Goal: Answer question/provide support: Share knowledge or assist other users

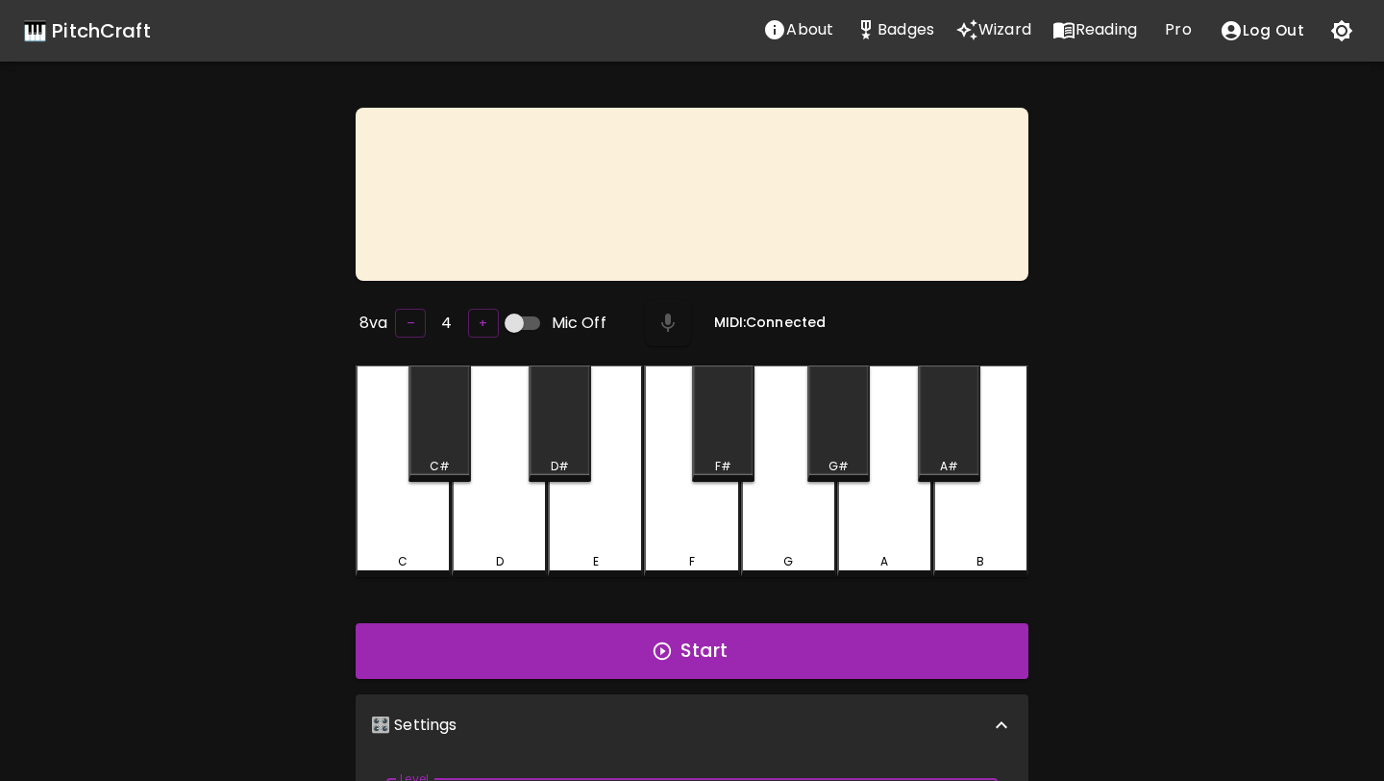
click at [1009, 19] on p "Wizard" at bounding box center [1005, 29] width 53 height 23
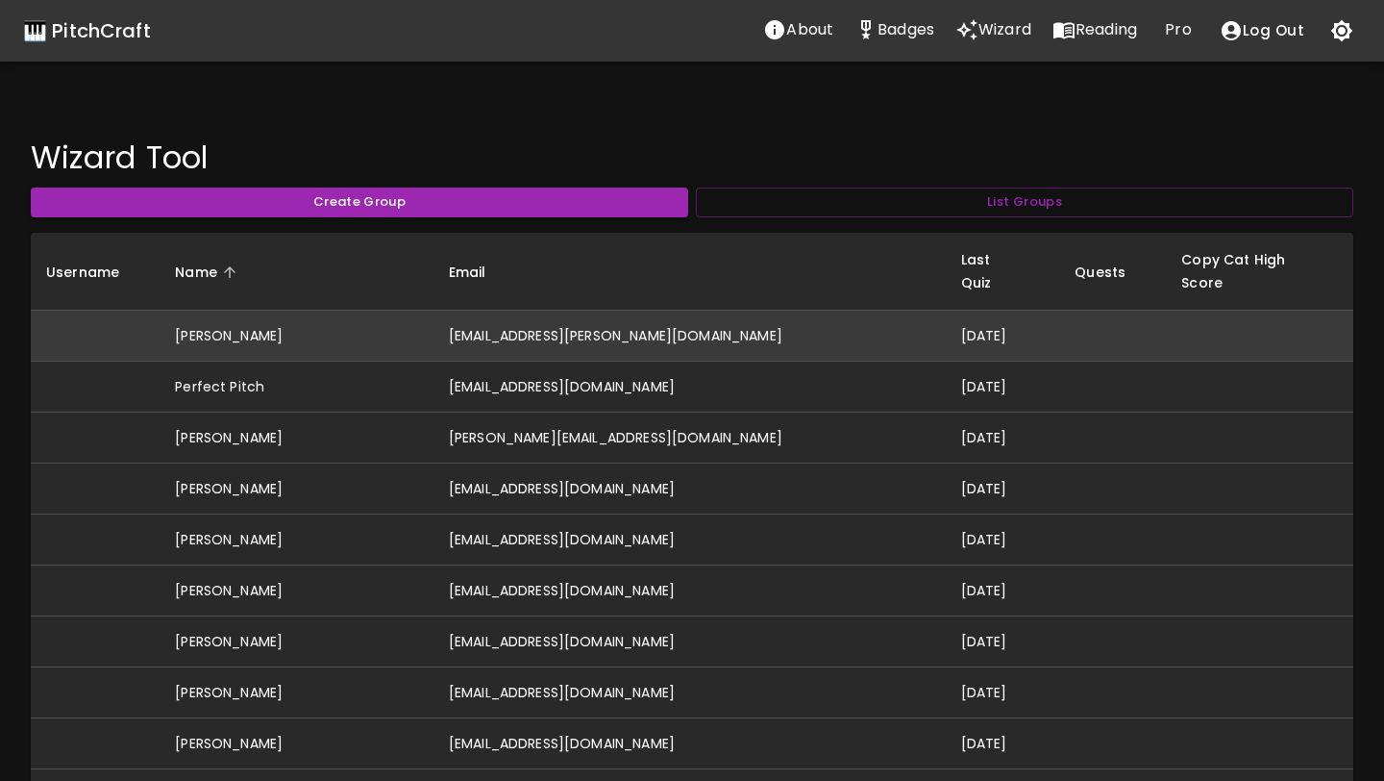
click at [728, 319] on td "[EMAIL_ADDRESS][PERSON_NAME][DOMAIN_NAME]" at bounding box center [690, 336] width 512 height 51
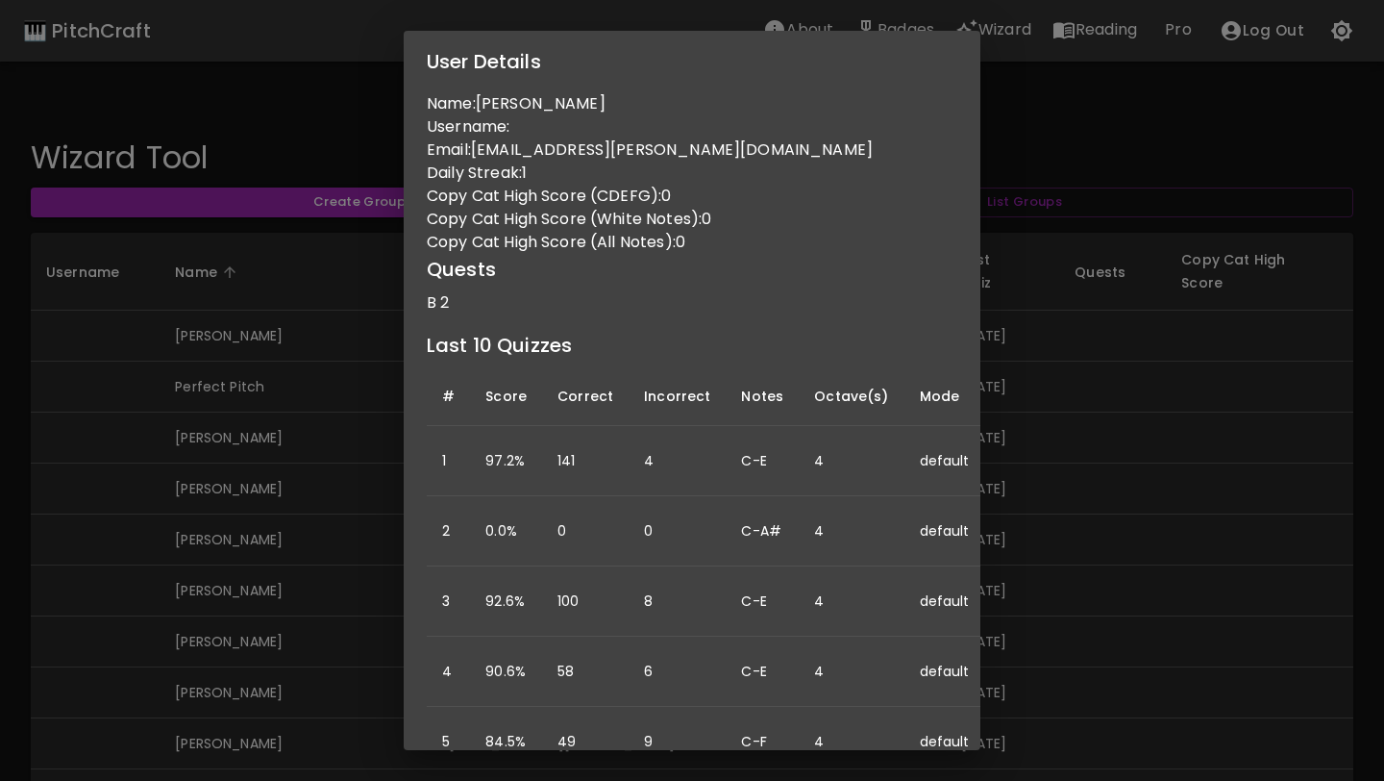
click at [298, 457] on div "User Details Name: [PERSON_NAME] Username: Email: [PERSON_NAME][EMAIL_ADDRESS][…" at bounding box center [692, 390] width 1384 height 781
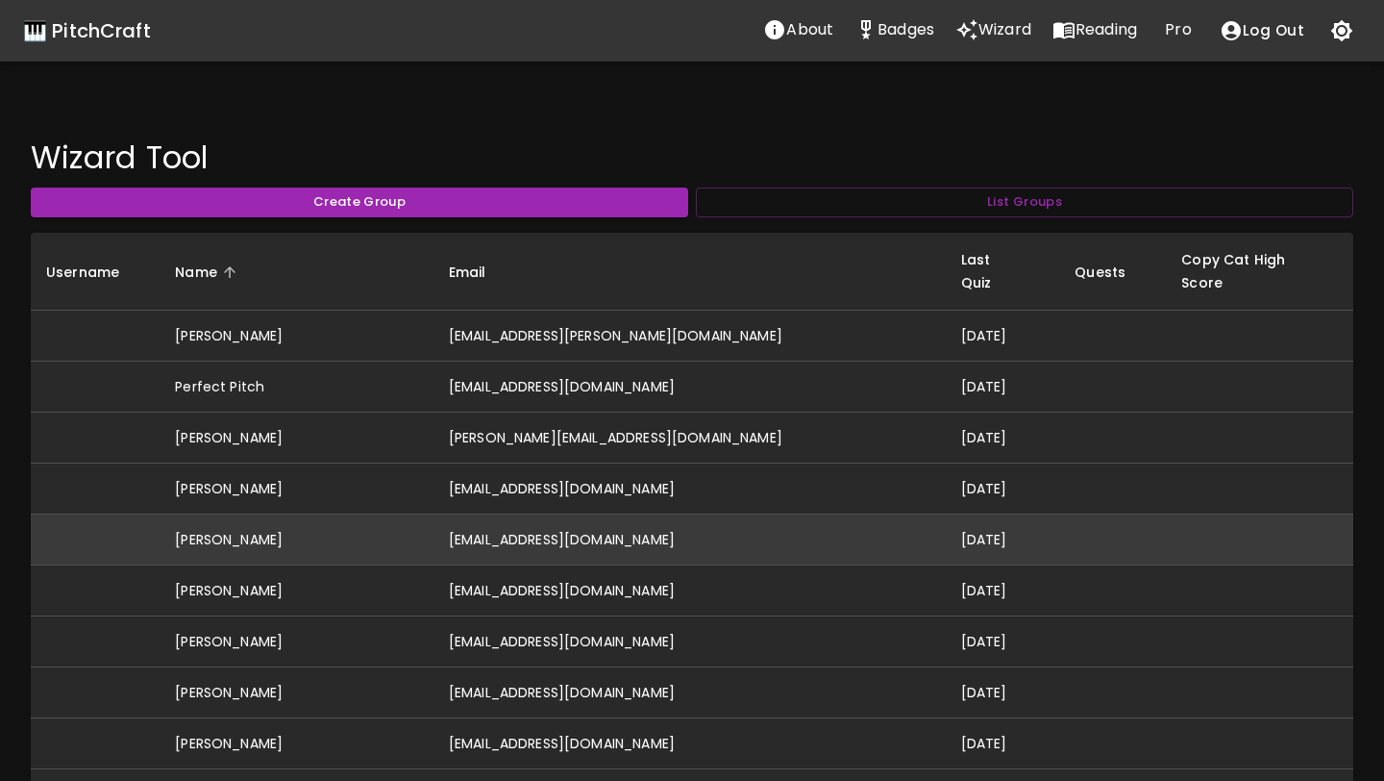
click at [434, 523] on td "[PERSON_NAME]" at bounding box center [297, 539] width 274 height 51
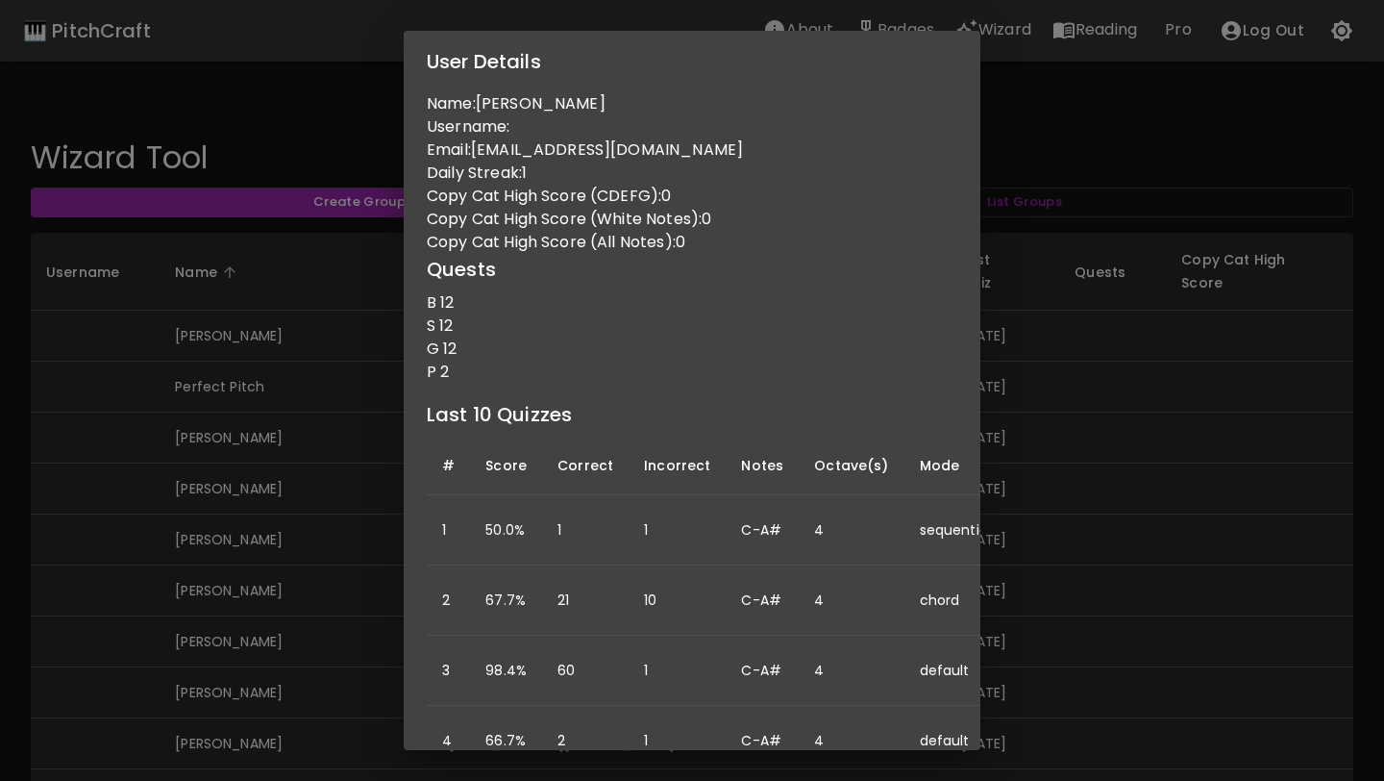
click at [330, 636] on div "User Details Name: [PERSON_NAME] Username: Email: [EMAIL_ADDRESS][DOMAIN_NAME] …" at bounding box center [692, 390] width 1384 height 781
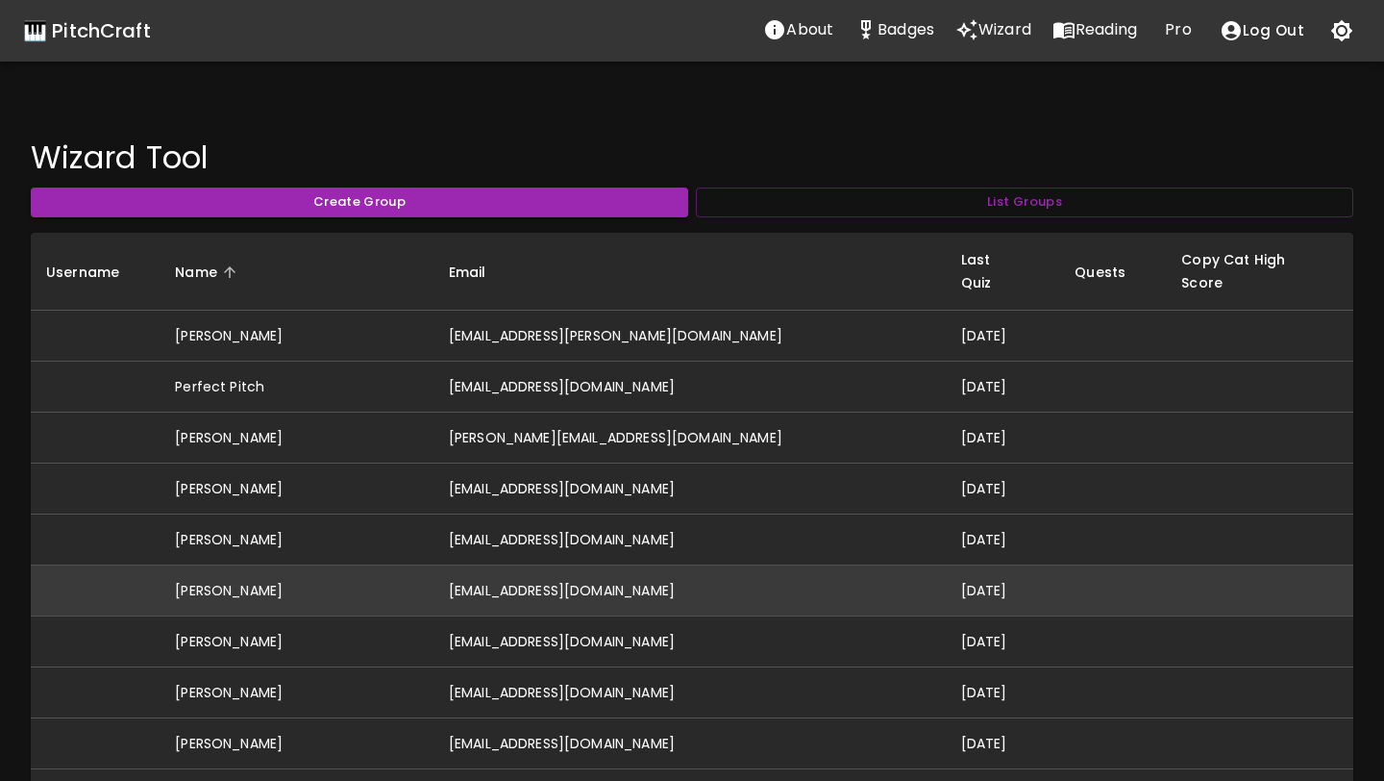
click at [649, 574] on td "[EMAIL_ADDRESS][DOMAIN_NAME]" at bounding box center [690, 590] width 512 height 51
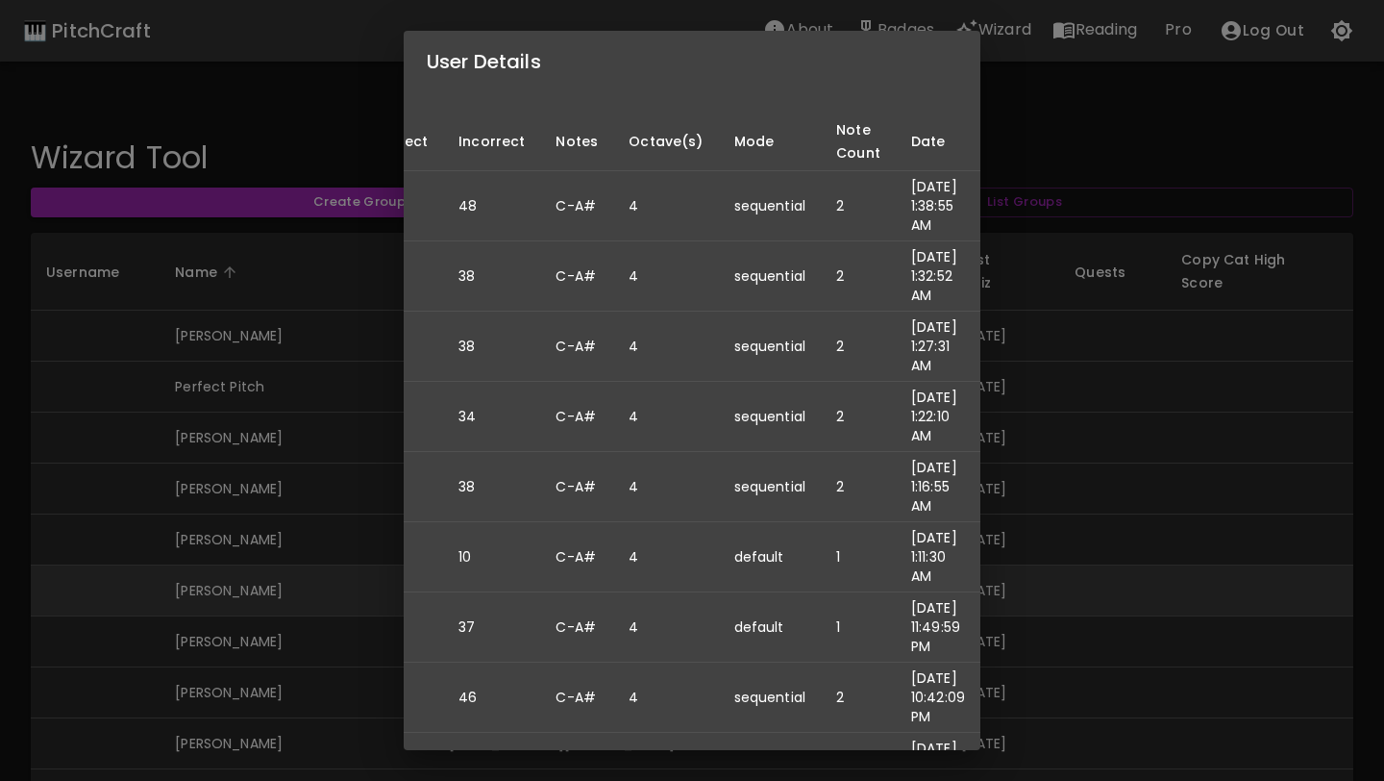
scroll to position [255, 0]
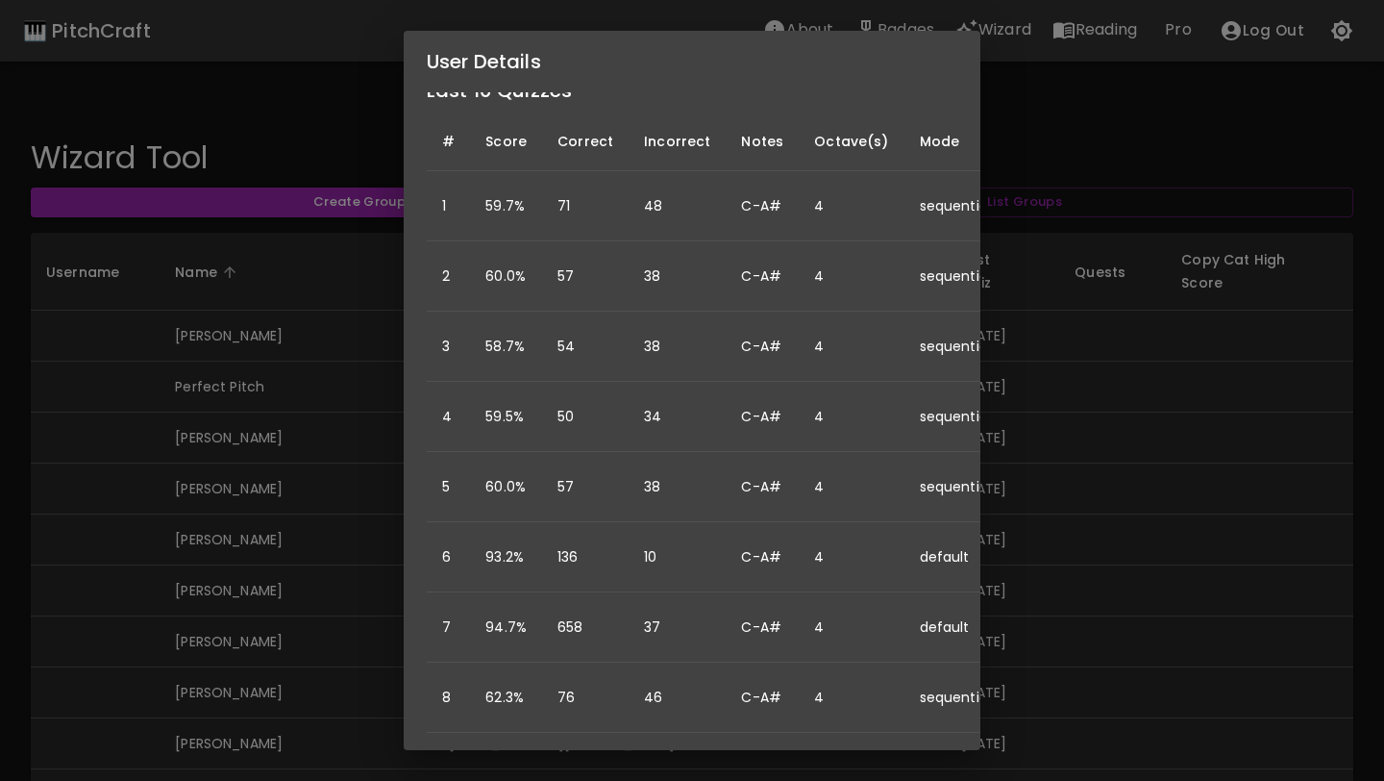
click at [315, 539] on div "User Details Name: [PERSON_NAME] Username: Email: [EMAIL_ADDRESS][DOMAIN_NAME] …" at bounding box center [692, 390] width 1384 height 781
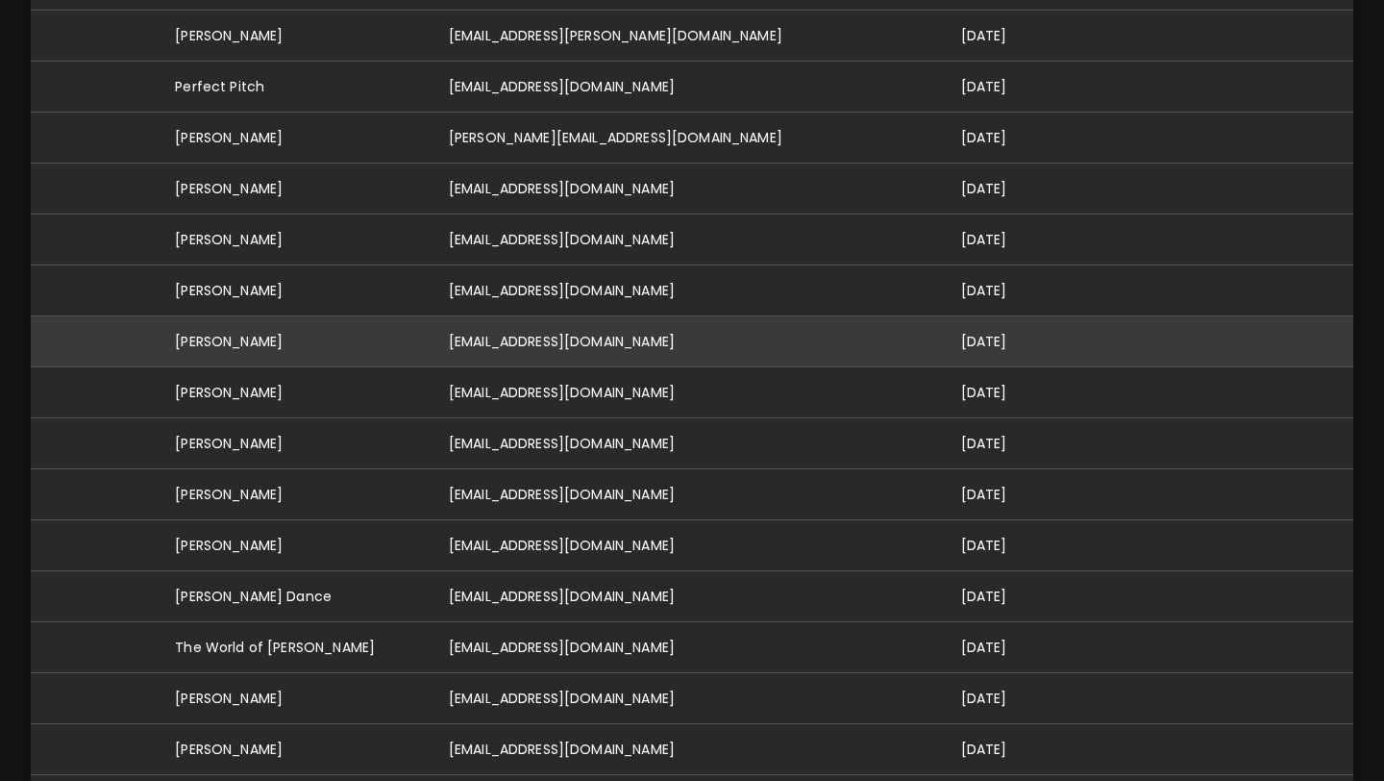
scroll to position [301, 0]
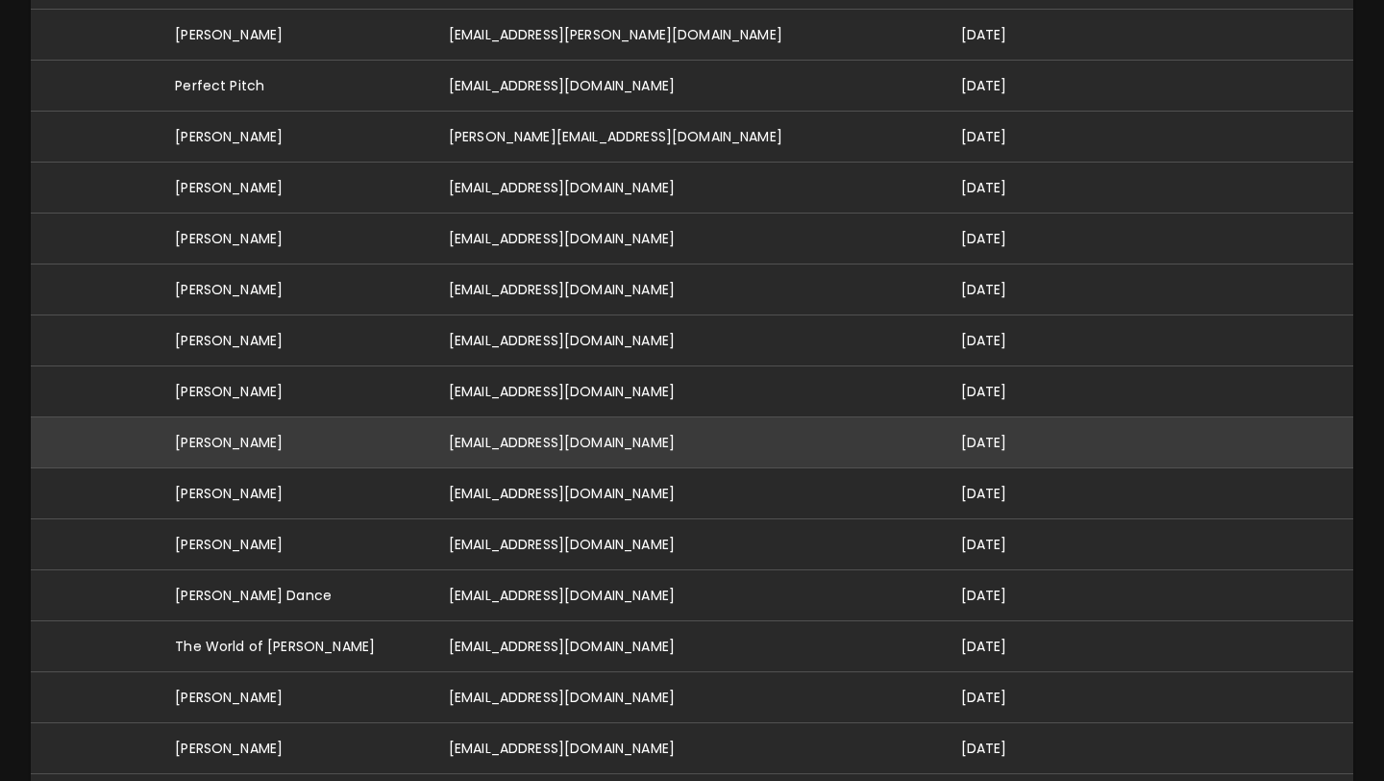
click at [612, 417] on td "[EMAIL_ADDRESS][DOMAIN_NAME]" at bounding box center [690, 442] width 512 height 51
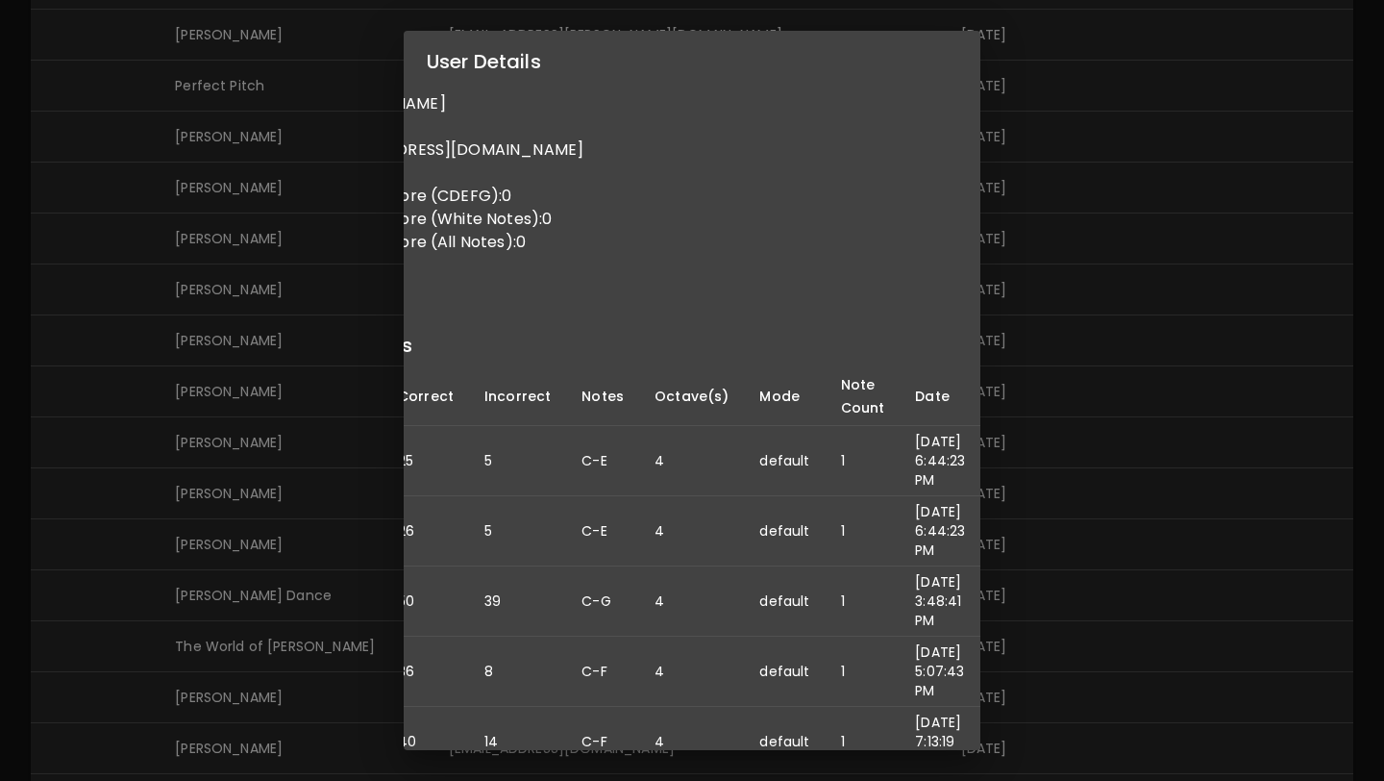
scroll to position [0, 0]
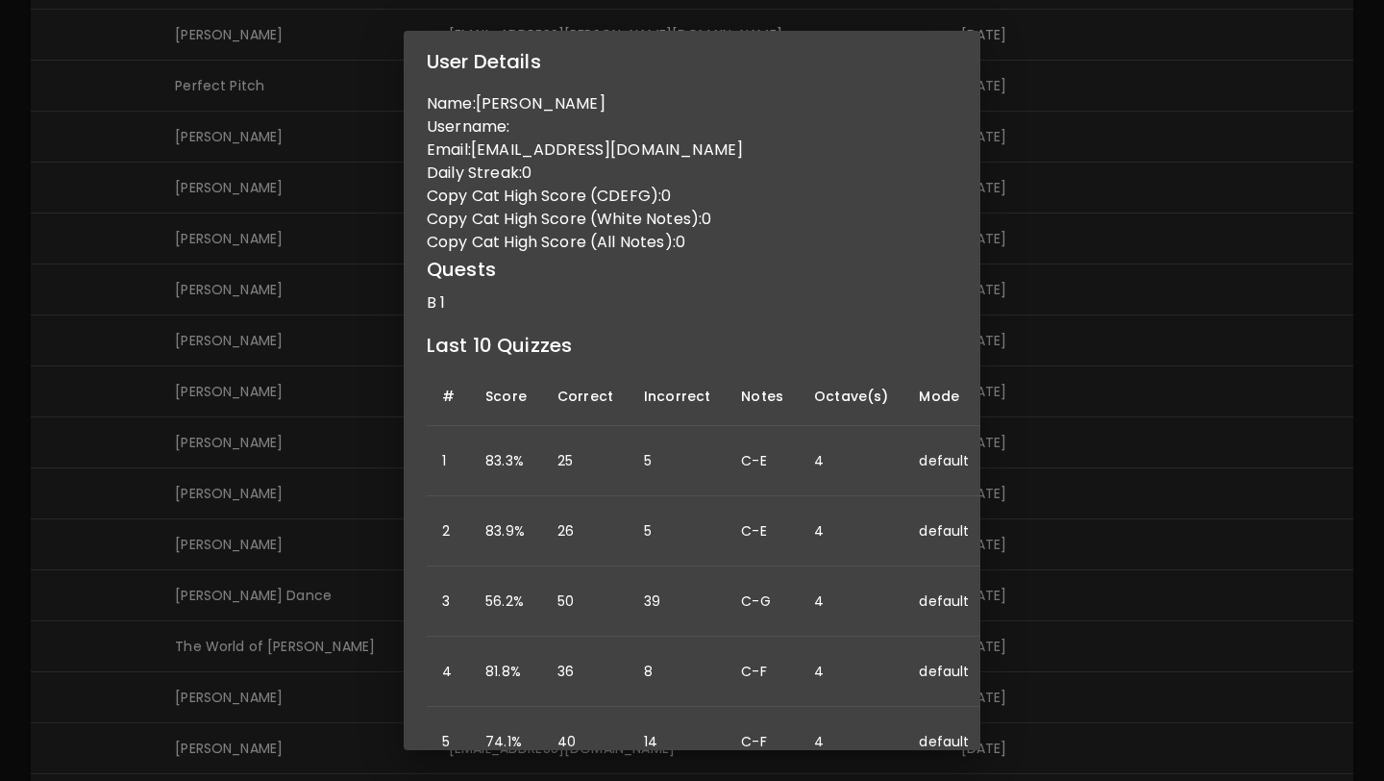
click at [231, 572] on div "User Details Name: [PERSON_NAME] Username: Email: [EMAIL_ADDRESS][DOMAIN_NAME] …" at bounding box center [692, 390] width 1384 height 781
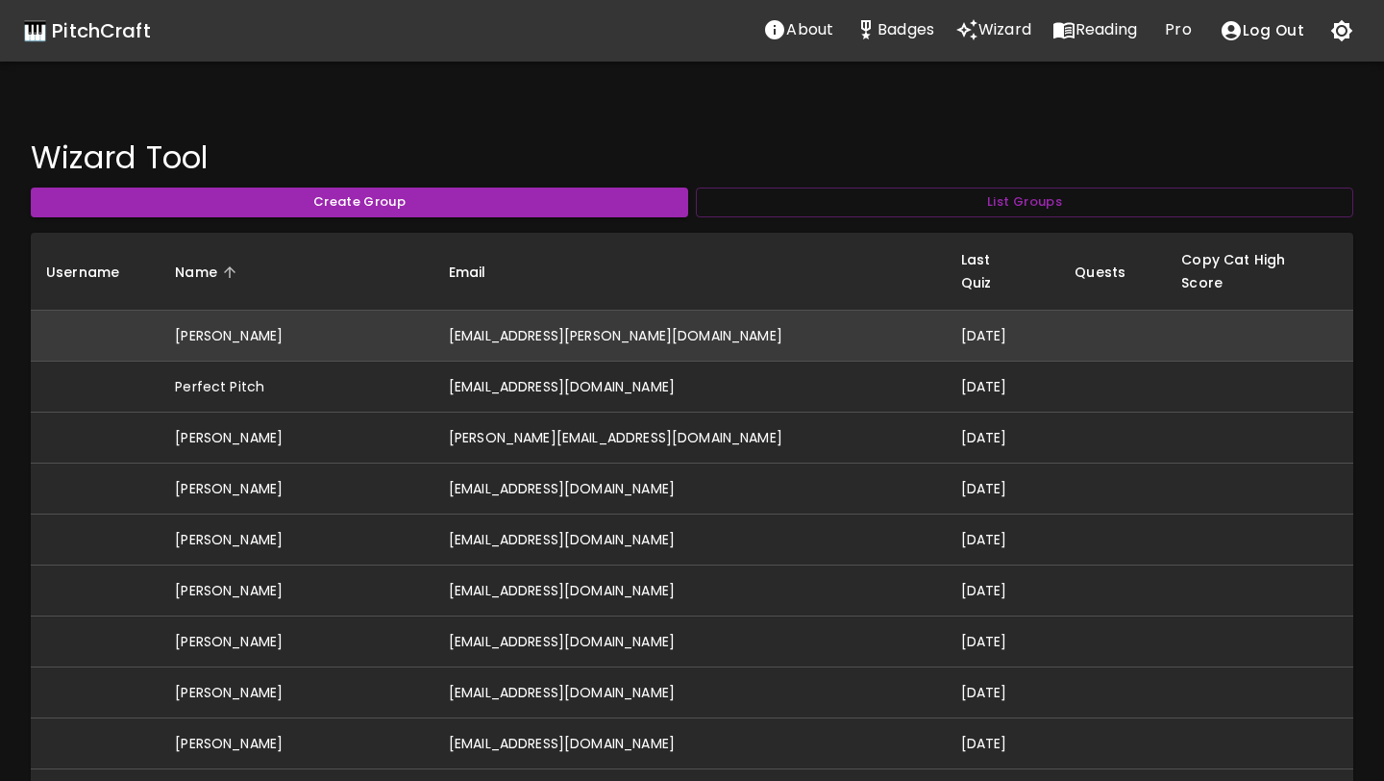
click at [672, 312] on td "[EMAIL_ADDRESS][PERSON_NAME][DOMAIN_NAME]" at bounding box center [690, 336] width 512 height 51
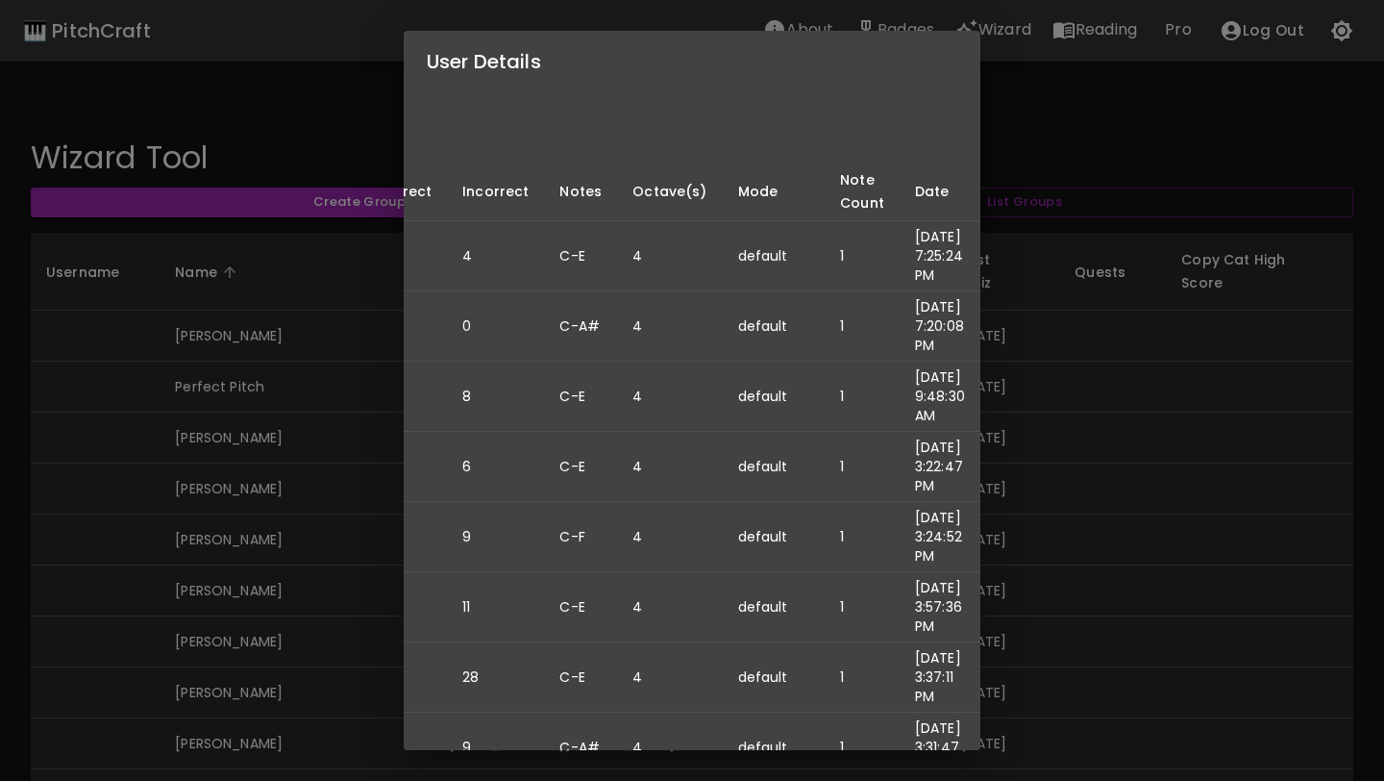
scroll to position [205, 0]
